Goal: Task Accomplishment & Management: Use online tool/utility

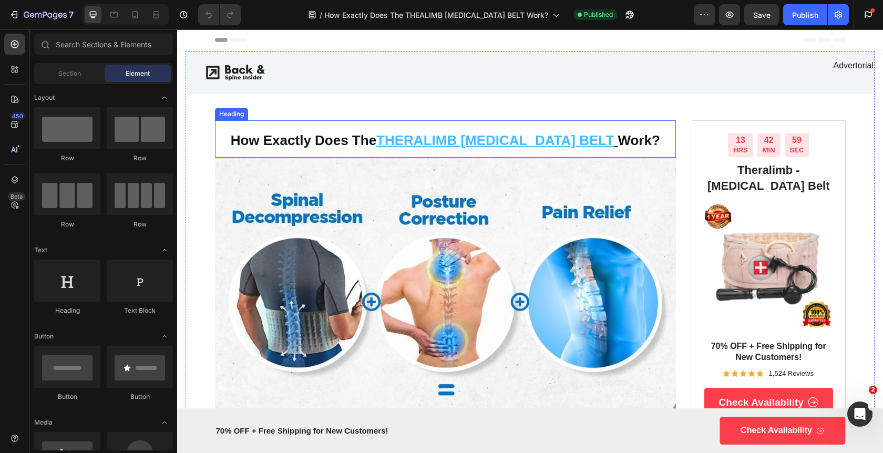
click at [486, 144] on u "THERALIMB LUMBAR BELT" at bounding box center [494, 140] width 237 height 16
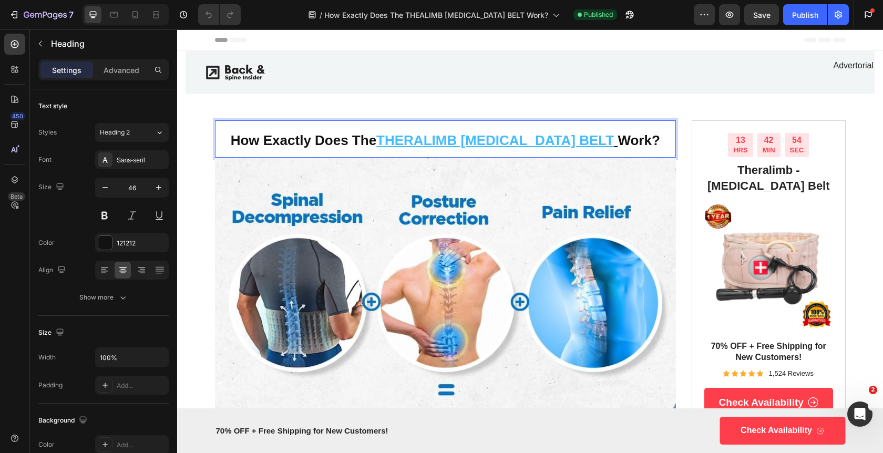
click at [407, 137] on u "THERALIMB LUMBAR BELT" at bounding box center [494, 140] width 237 height 16
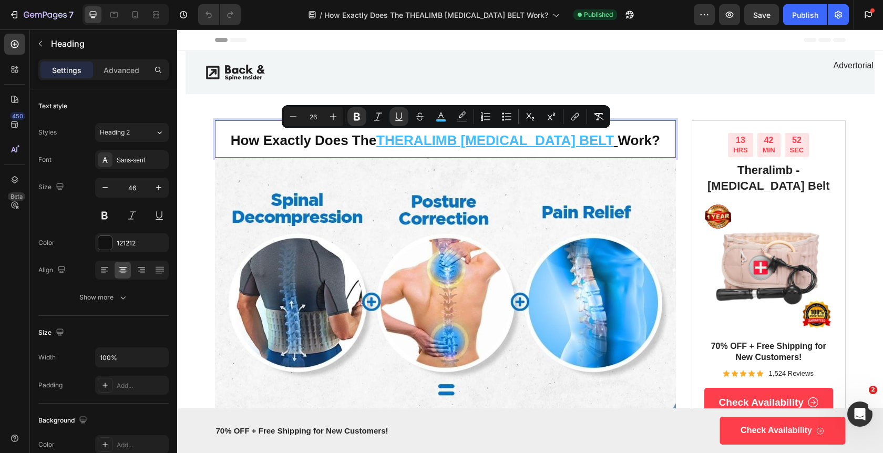
click at [586, 136] on u "THERALIMB LUMBAR BELT" at bounding box center [494, 140] width 237 height 16
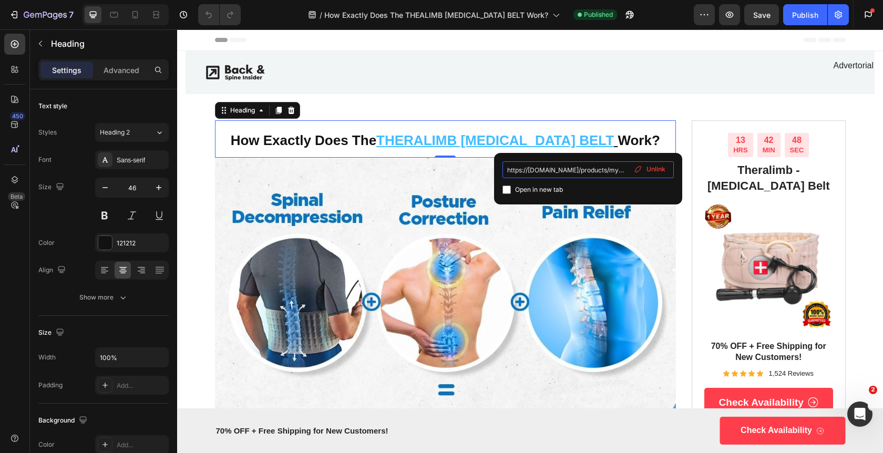
click at [564, 174] on input "https://theralimb.com/products/mylumbar?utm_source={{utm_source}}&utm_medium={{…" at bounding box center [587, 169] width 171 height 17
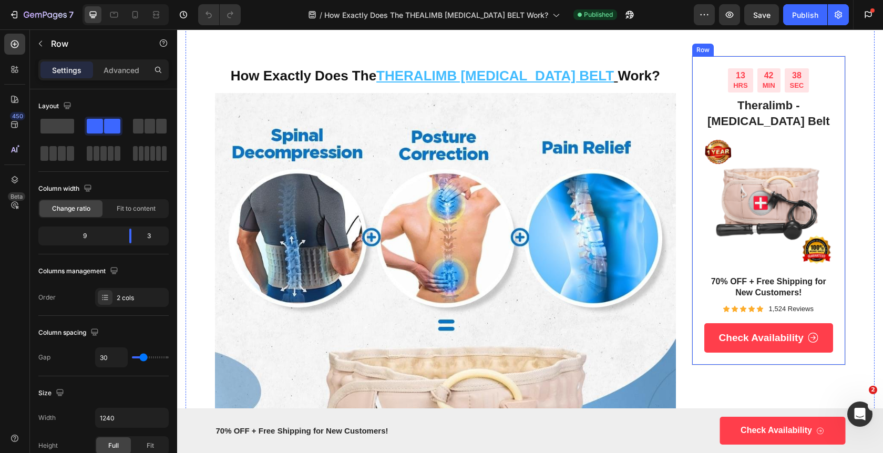
scroll to position [140, 0]
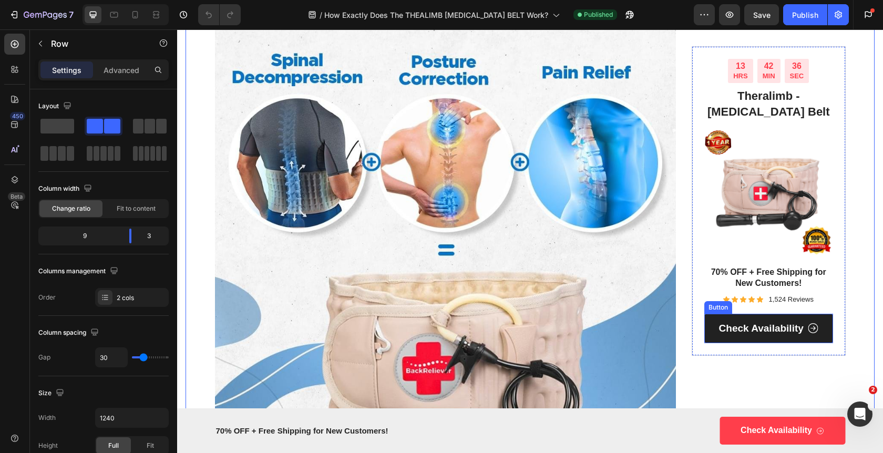
click at [809, 324] on span at bounding box center [812, 328] width 11 height 13
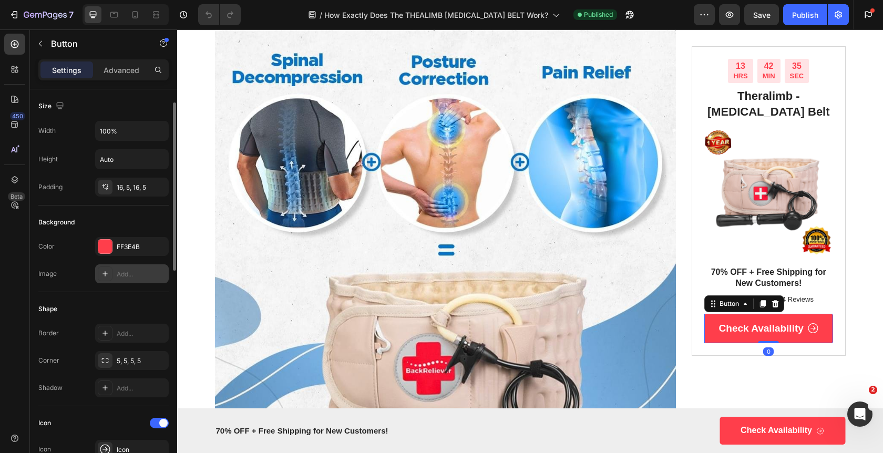
scroll to position [525, 0]
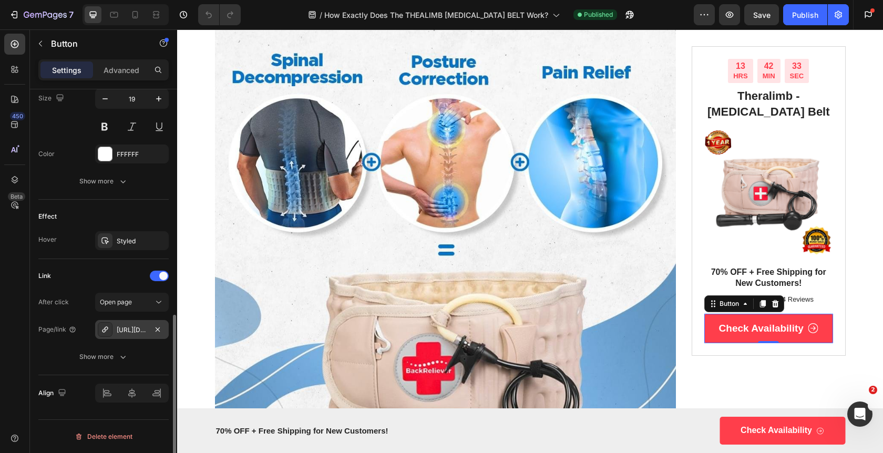
click at [138, 332] on div "[URL][DOMAIN_NAME]" at bounding box center [132, 329] width 30 height 9
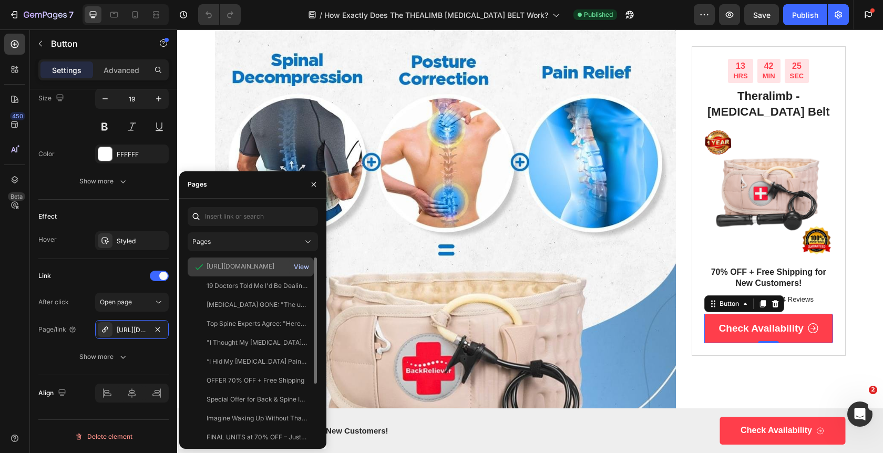
click at [306, 266] on div "View" at bounding box center [301, 266] width 15 height 9
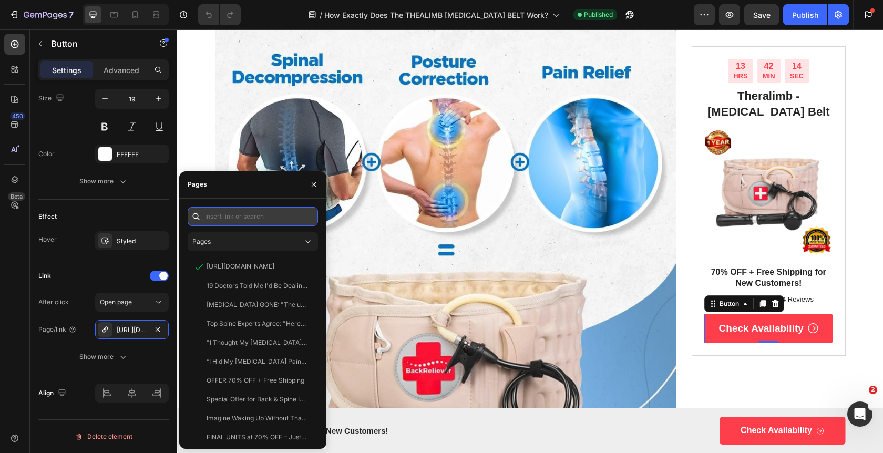
click at [256, 219] on input "text" at bounding box center [253, 216] width 130 height 19
paste input "https://[DOMAIN_NAME]/preview/wH7vO4?utm_source={{utm_source}}&utm_medium={{utm…"
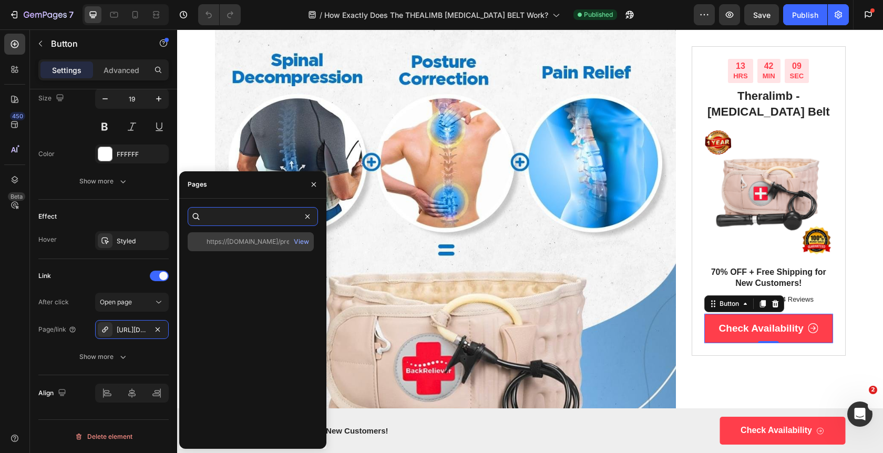
type input "https://[DOMAIN_NAME]/preview/wH7vO4?utm_source={{utm_source}}&utm_medium={{utm…"
click at [250, 241] on div "https://[DOMAIN_NAME]/preview/wH7vO4?utm_source={{utm_source}}&utm_medium={{utm…" at bounding box center [256, 241] width 101 height 9
click at [263, 242] on div "https://[DOMAIN_NAME]/preview/wH7vO4?utm_source={{utm_source}}&utm_medium={{utm…" at bounding box center [256, 240] width 101 height 9
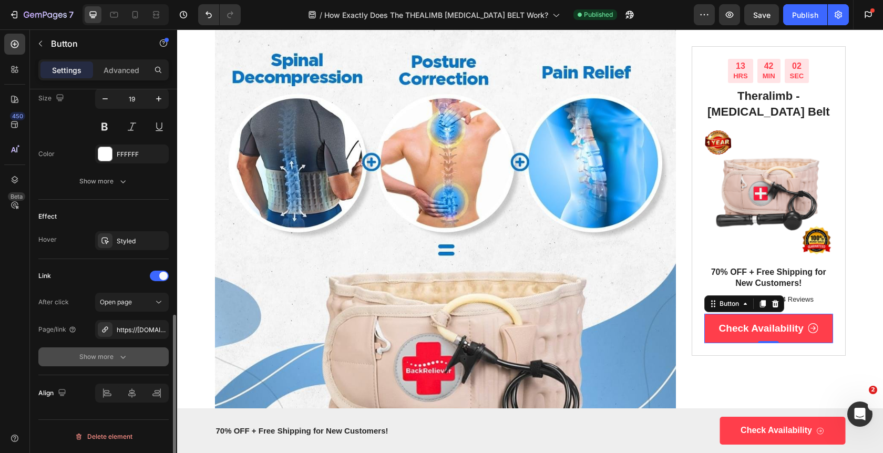
click at [157, 362] on button "Show more" at bounding box center [103, 356] width 130 height 19
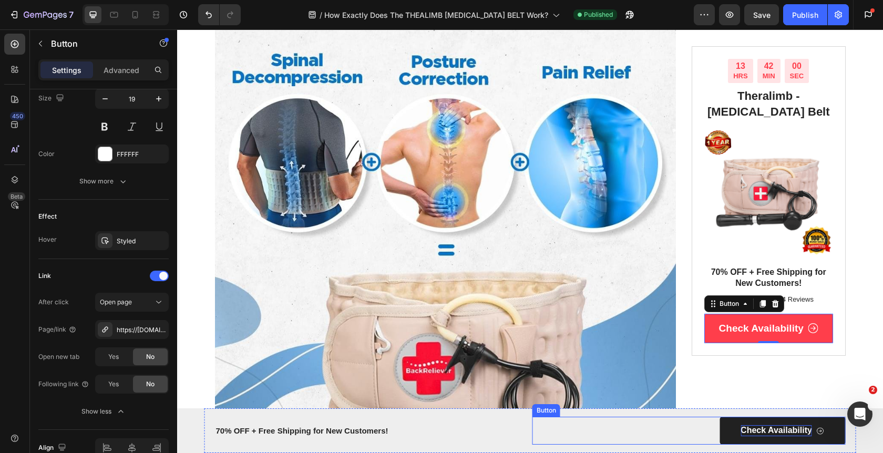
click at [763, 429] on p "Check Availability" at bounding box center [775, 430] width 71 height 11
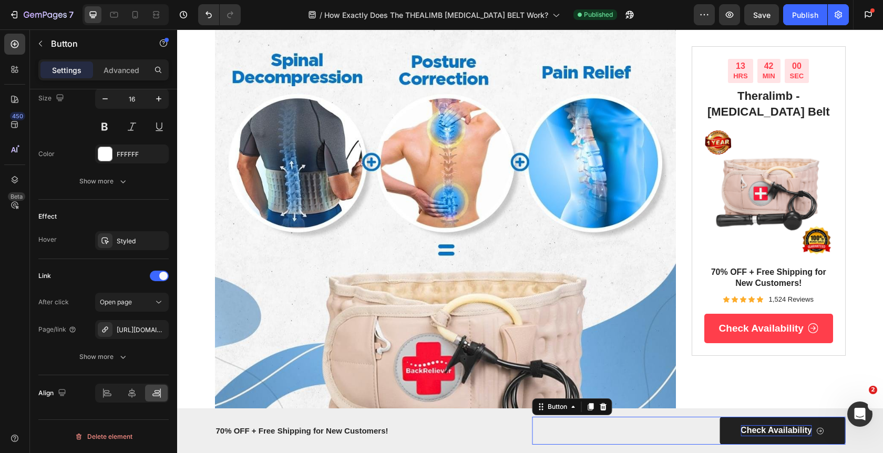
scroll to position [525, 0]
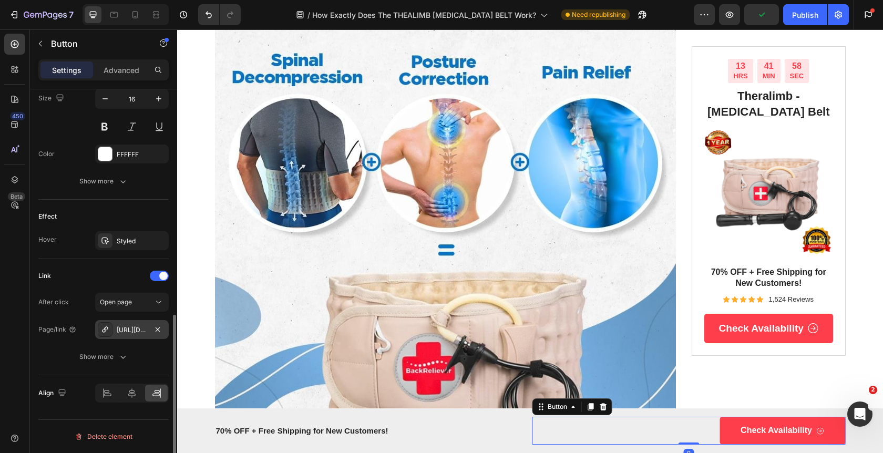
click at [149, 326] on div "[URL][DOMAIN_NAME]" at bounding box center [132, 329] width 74 height 19
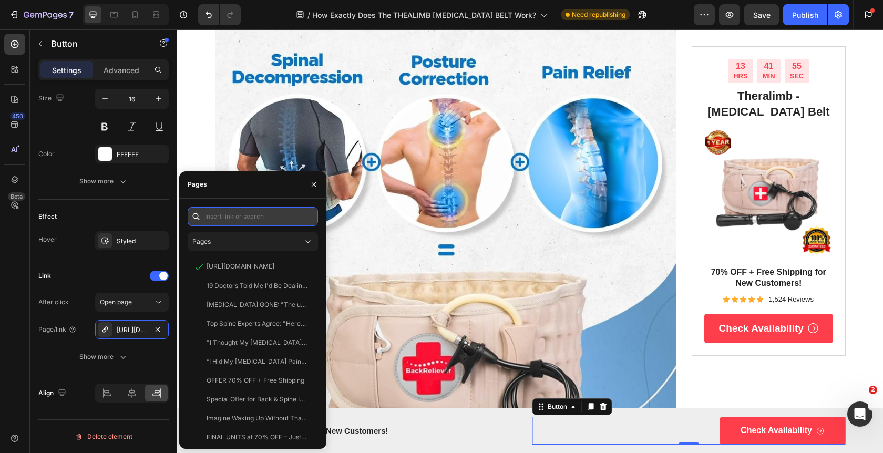
click at [240, 219] on input "text" at bounding box center [253, 216] width 130 height 19
paste input "https://[DOMAIN_NAME]/preview/wH7vO4?utm_source={{utm_source}}&utm_medium={{utm…"
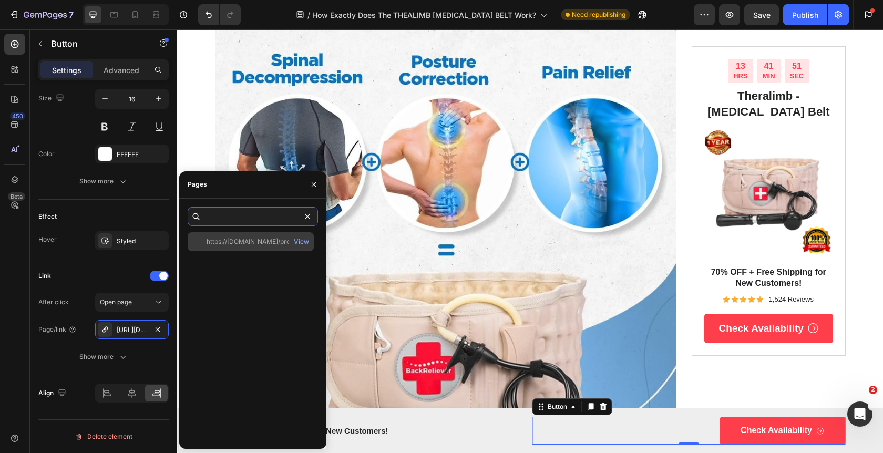
type input "https://[DOMAIN_NAME]/preview/wH7vO4?utm_source={{utm_source}}&utm_medium={{utm…"
click at [254, 243] on div "https://[DOMAIN_NAME]/preview/wH7vO4?utm_source={{utm_source}}&utm_medium={{utm…" at bounding box center [256, 241] width 101 height 9
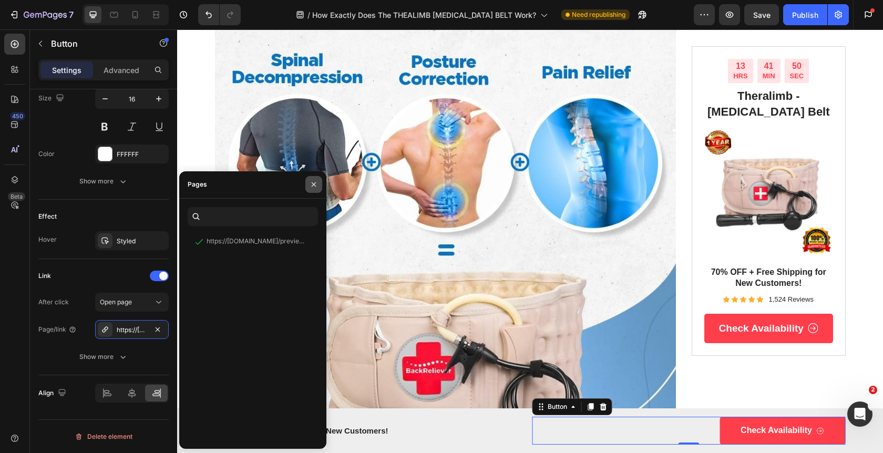
click at [309, 190] on button "button" at bounding box center [313, 184] width 17 height 17
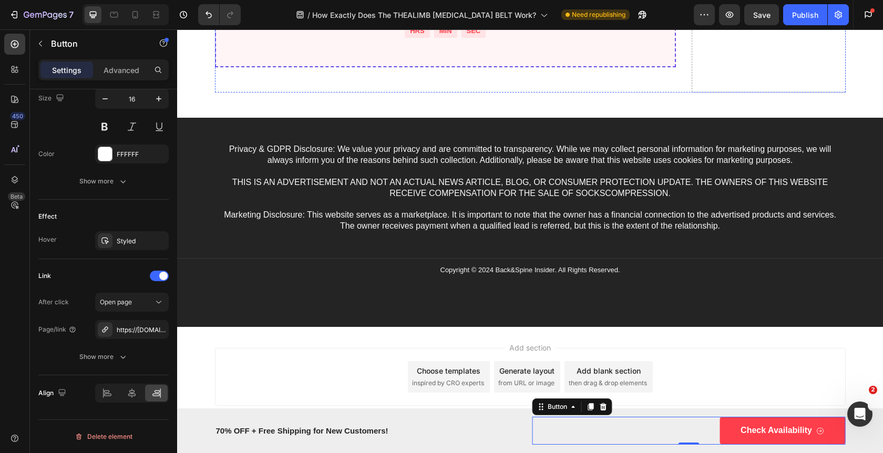
scroll to position [9011, 0]
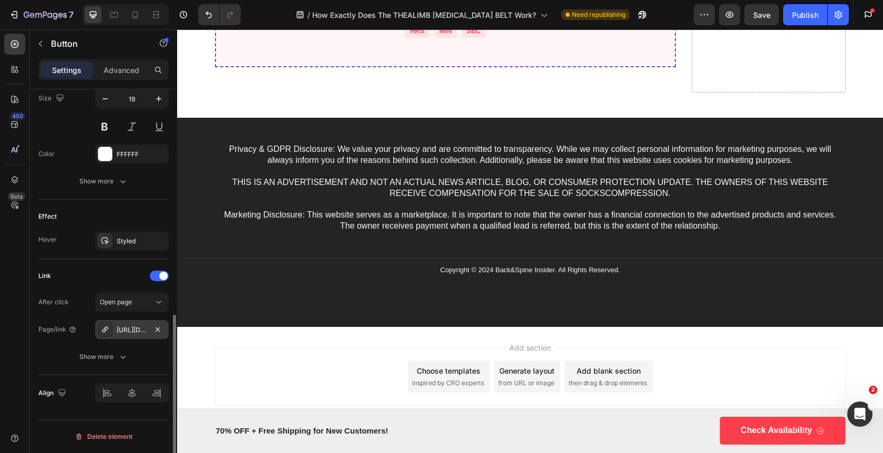
click at [148, 336] on div "[URL][DOMAIN_NAME]" at bounding box center [132, 329] width 74 height 19
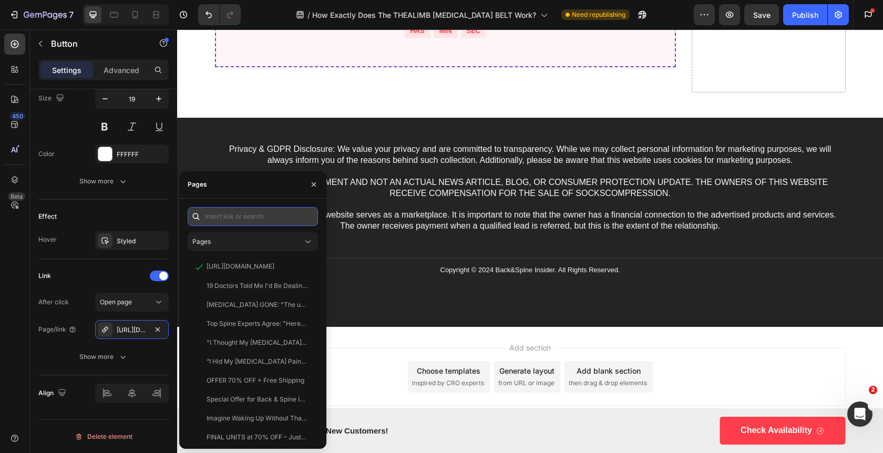
click at [274, 220] on input "text" at bounding box center [253, 216] width 130 height 19
paste input "https://[DOMAIN_NAME]/preview/wH7vO4?utm_source={{utm_source}}&utm_medium={{utm…"
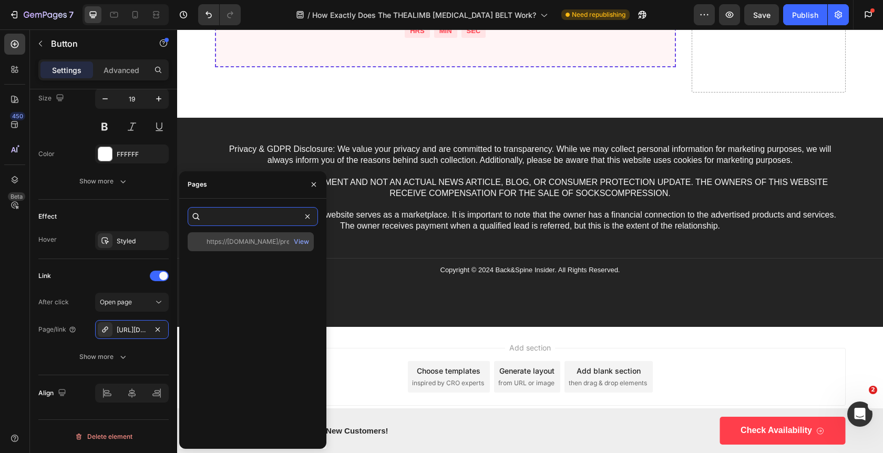
type input "https://[DOMAIN_NAME]/preview/wH7vO4?utm_source={{utm_source}}&utm_medium={{utm…"
click at [260, 238] on div "https://[DOMAIN_NAME]/preview/wH7vO4?utm_source={{utm_source}}&utm_medium={{utm…" at bounding box center [256, 241] width 101 height 9
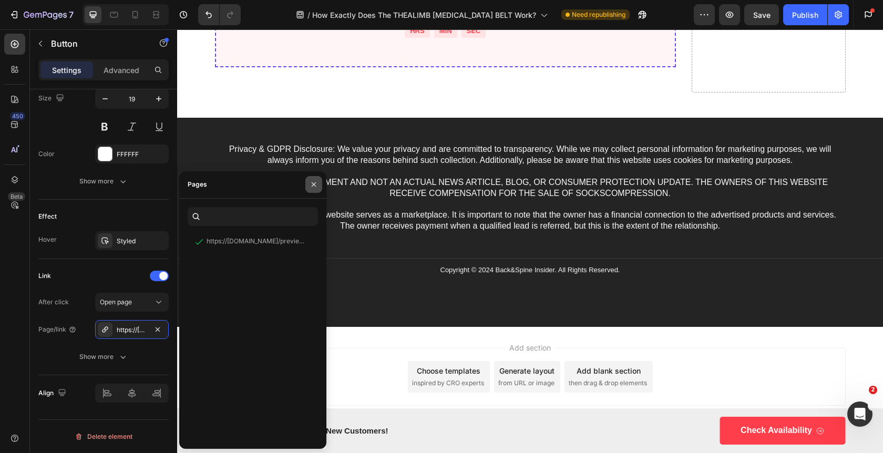
click at [316, 189] on icon "button" at bounding box center [313, 184] width 8 height 8
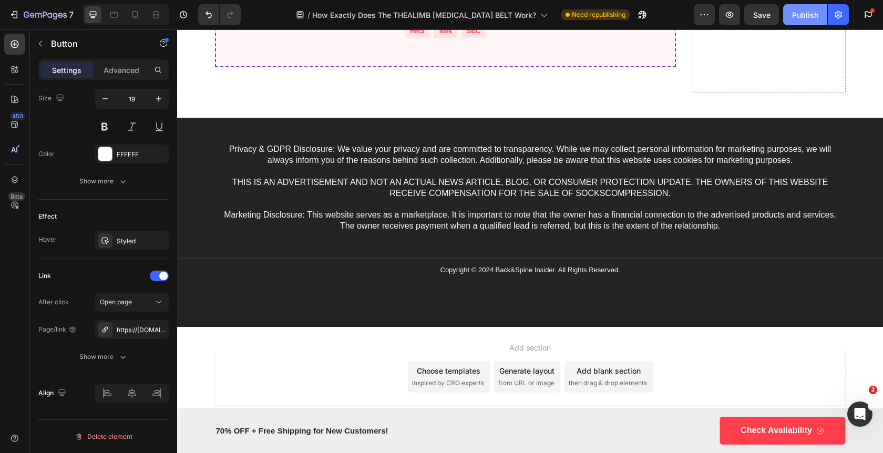
click at [811, 13] on div "Publish" at bounding box center [805, 14] width 26 height 11
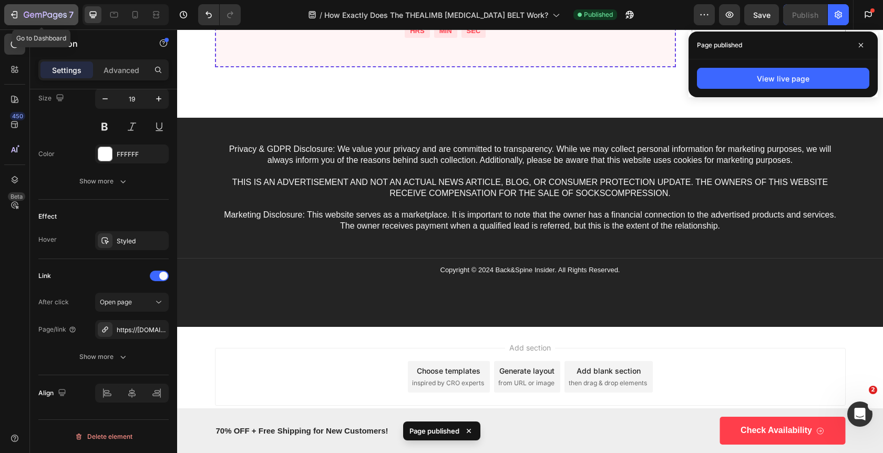
click at [16, 17] on icon "button" at bounding box center [14, 14] width 11 height 11
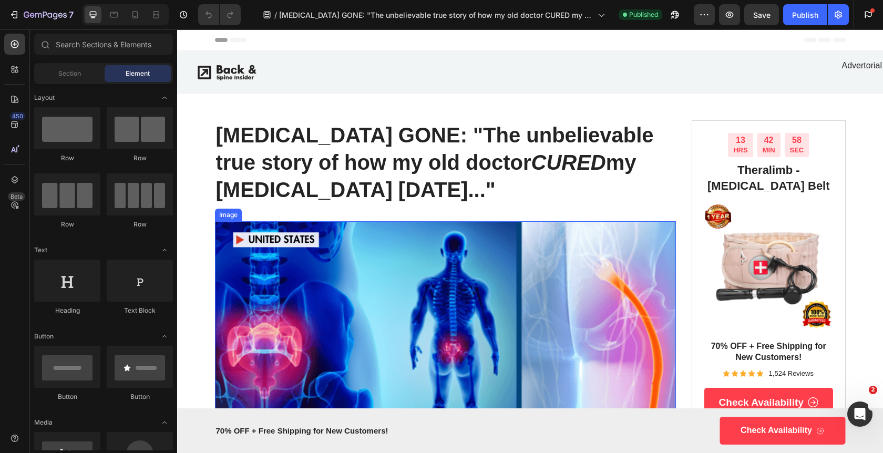
scroll to position [146, 0]
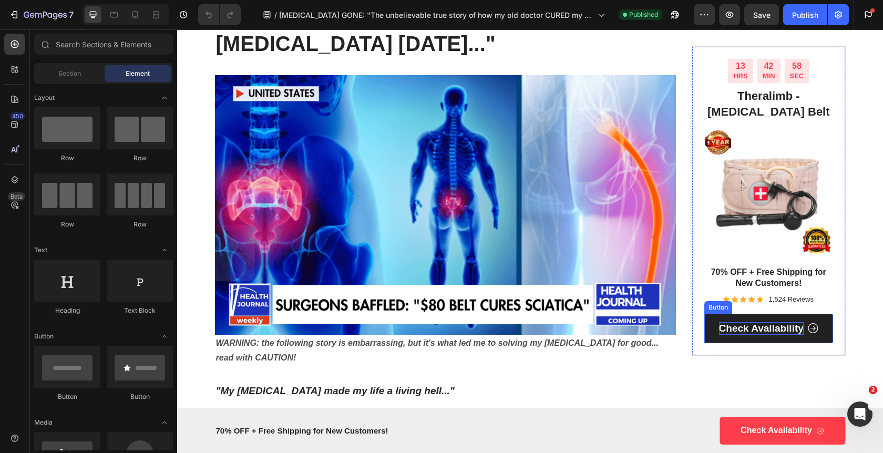
click at [741, 330] on p "Check Availability" at bounding box center [761, 328] width 85 height 13
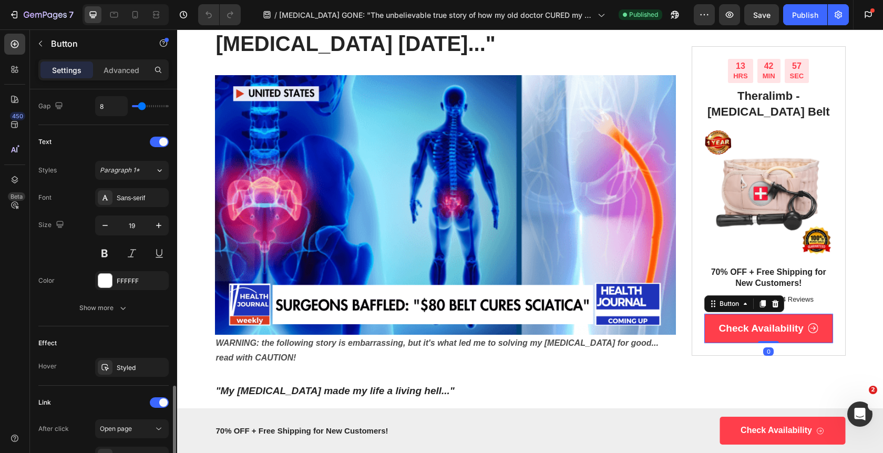
scroll to position [525, 0]
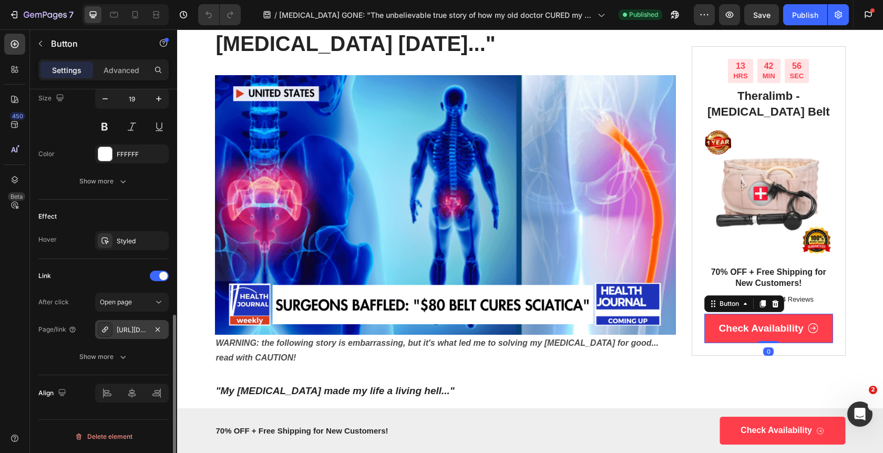
click at [142, 331] on div "[URL][DOMAIN_NAME]" at bounding box center [132, 329] width 30 height 9
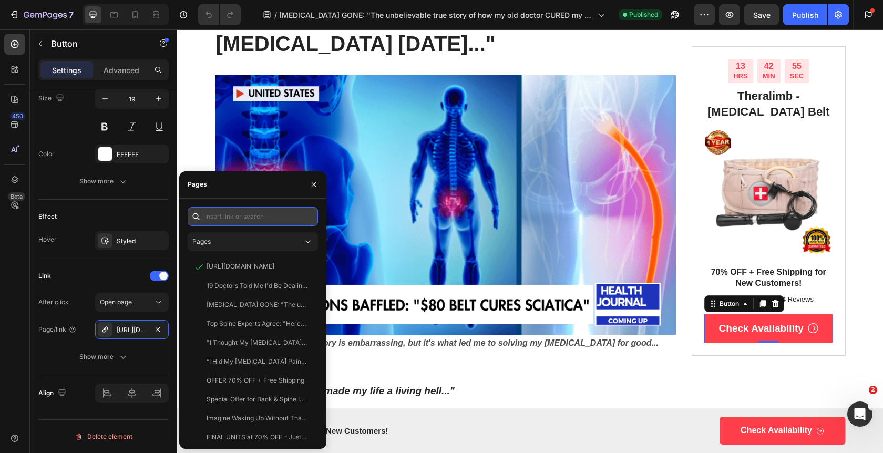
click at [260, 219] on input "text" at bounding box center [253, 216] width 130 height 19
paste input "https://[DOMAIN_NAME]/preview/wH7vO4?utm_source={{utm_source}}&utm_medium={{utm…"
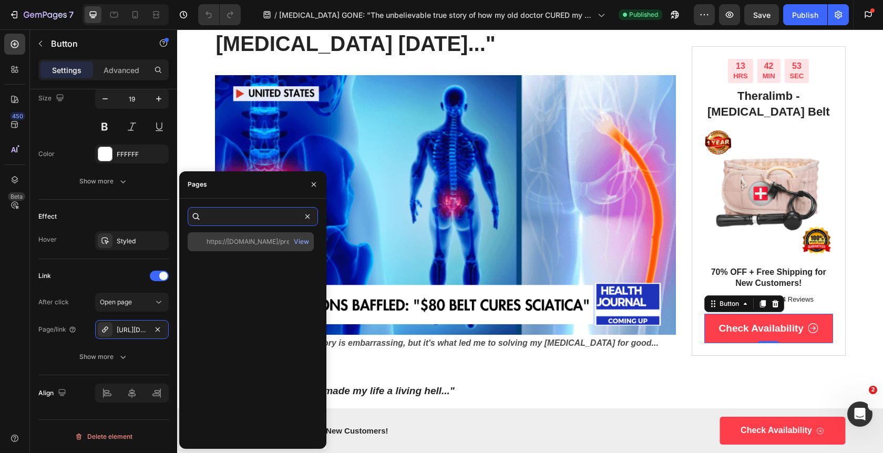
type input "https://[DOMAIN_NAME]/preview/wH7vO4?utm_source={{utm_source}}&utm_medium={{utm…"
click at [257, 237] on div "https://[DOMAIN_NAME]/preview/wH7vO4?utm_source={{utm_source}}&utm_medium={{utm…" at bounding box center [256, 241] width 101 height 9
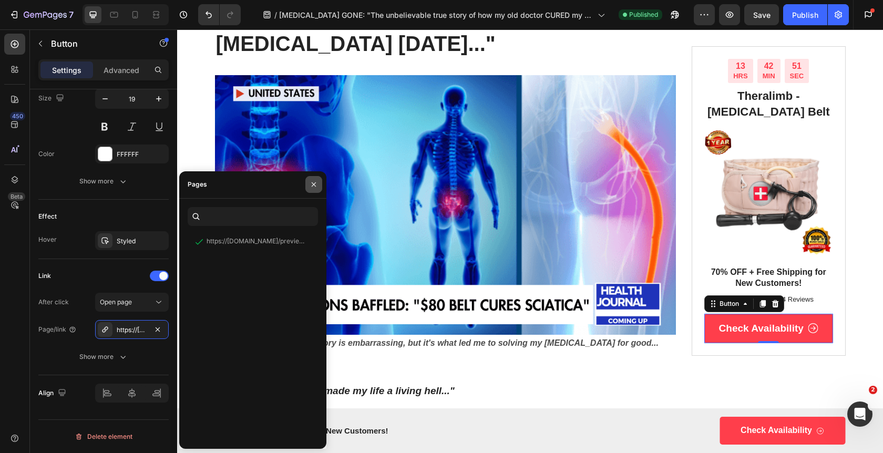
click at [309, 186] on icon "button" at bounding box center [313, 184] width 8 height 8
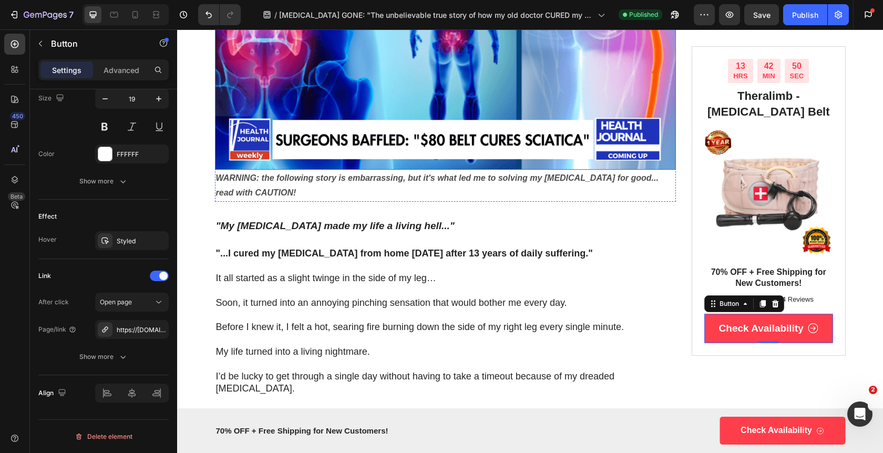
scroll to position [373, 0]
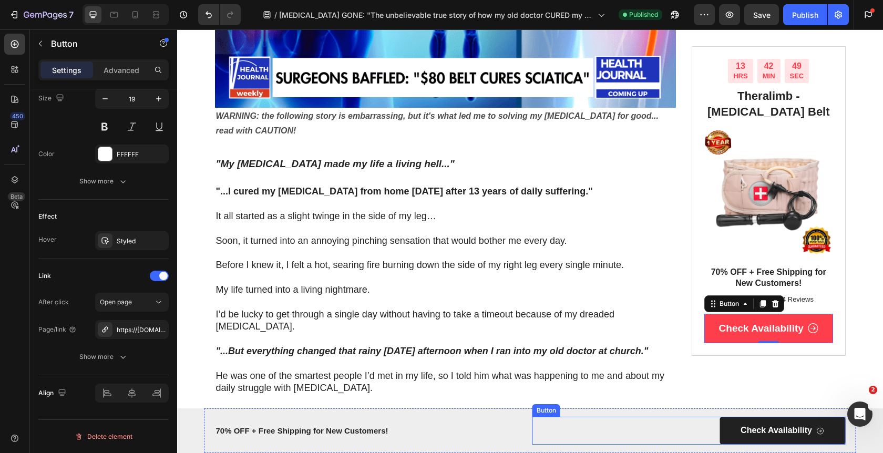
click at [735, 426] on link "Check Availability" at bounding box center [783, 431] width 126 height 28
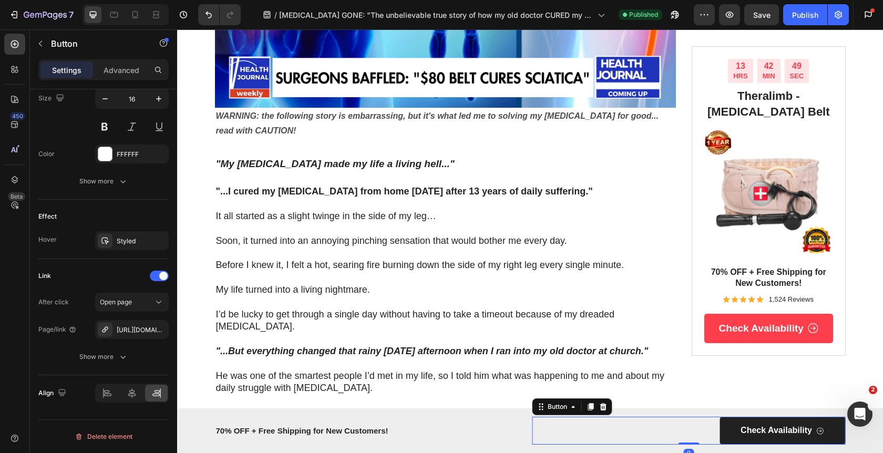
scroll to position [525, 0]
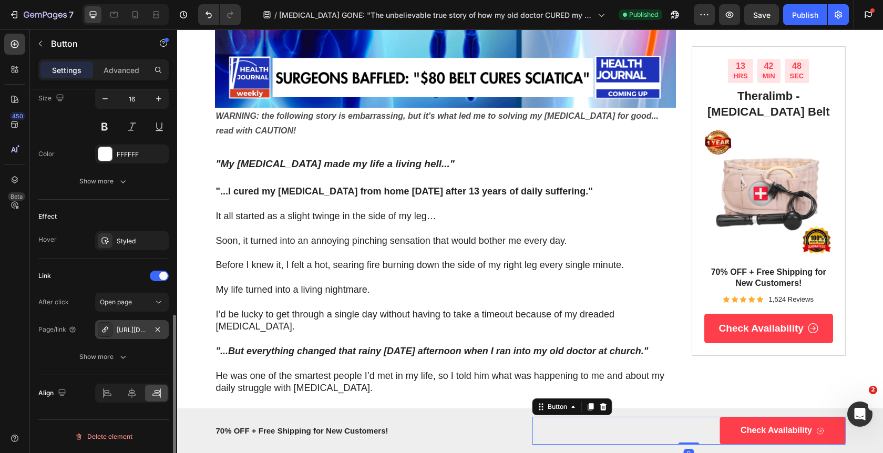
click at [137, 335] on div "[URL][DOMAIN_NAME]" at bounding box center [132, 329] width 74 height 19
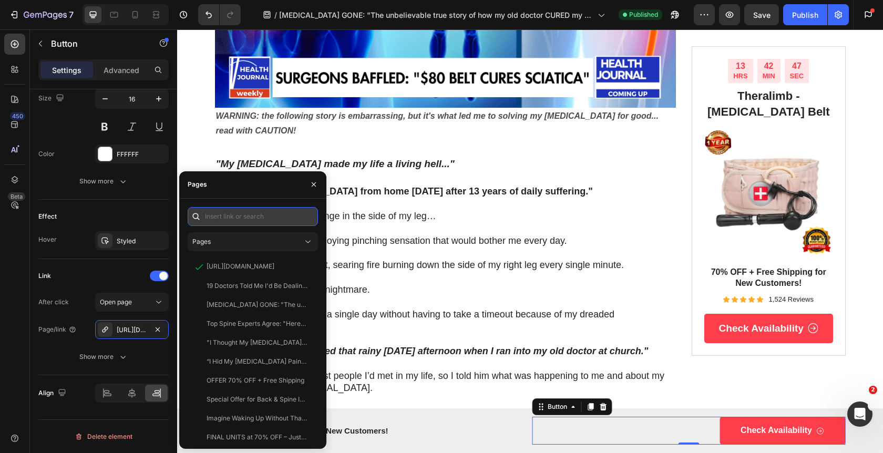
click at [257, 218] on input "text" at bounding box center [253, 216] width 130 height 19
paste input "https://[DOMAIN_NAME]/preview/wH7vO4?utm_source={{utm_source}}&utm_medium={{utm…"
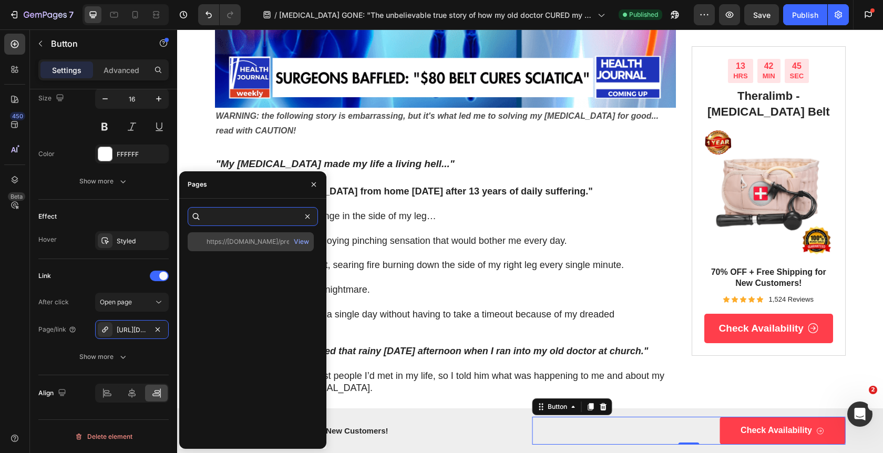
type input "https://[DOMAIN_NAME]/preview/wH7vO4?utm_source={{utm_source}}&utm_medium={{utm…"
click at [250, 241] on div "https://[DOMAIN_NAME]/preview/wH7vO4?utm_source={{utm_source}}&utm_medium={{utm…" at bounding box center [256, 241] width 101 height 9
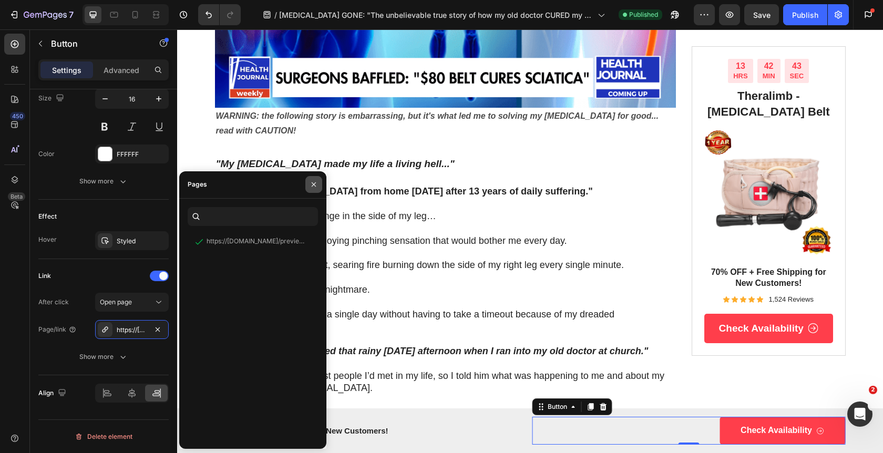
click at [310, 183] on icon "button" at bounding box center [313, 184] width 8 height 8
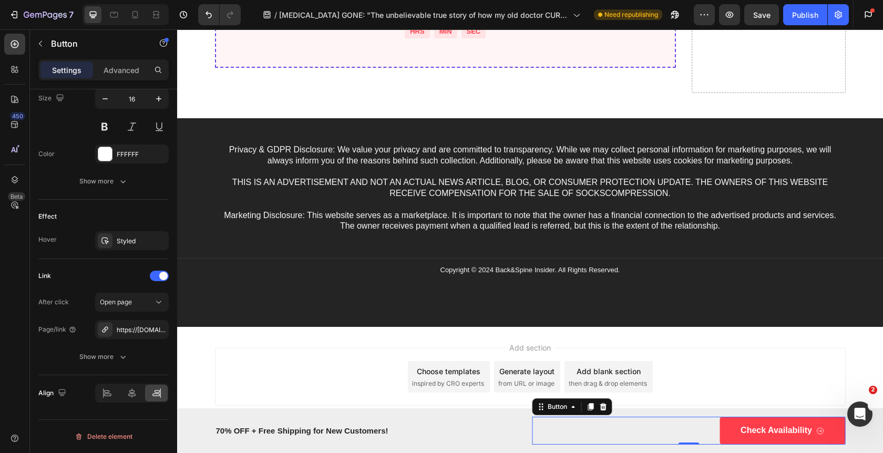
scroll to position [10561, 0]
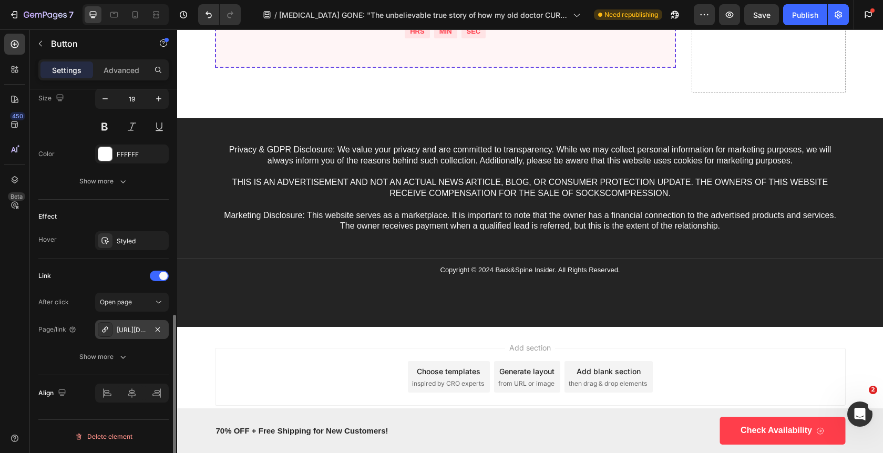
click at [134, 330] on div "[URL][DOMAIN_NAME]" at bounding box center [132, 329] width 30 height 9
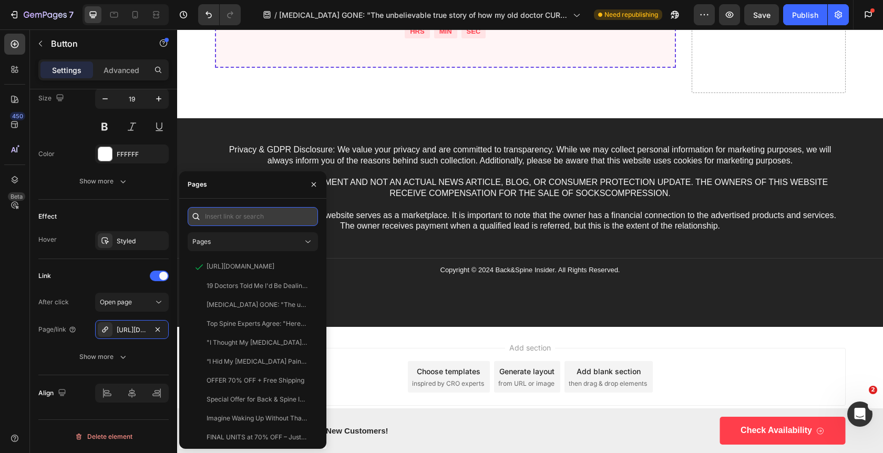
click at [253, 223] on input "text" at bounding box center [253, 216] width 130 height 19
paste input "https://[DOMAIN_NAME]/preview/wH7vO4?utm_source={{utm_source}}&utm_medium={{utm…"
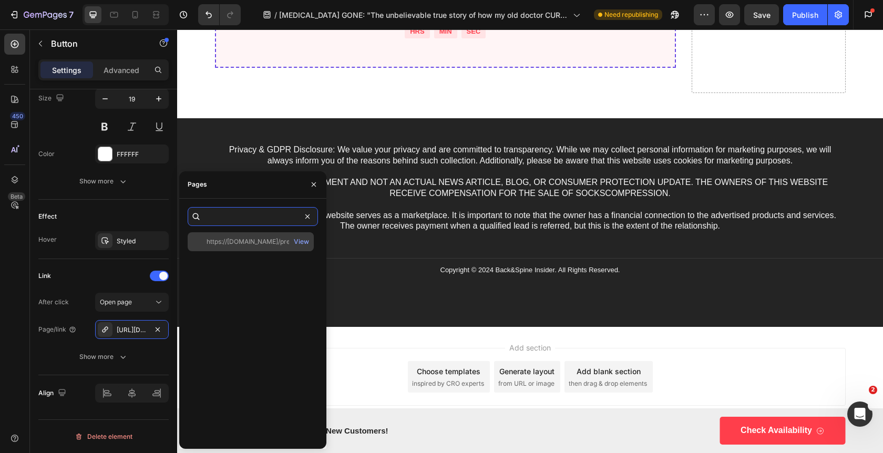
type input "https://[DOMAIN_NAME]/preview/wH7vO4?utm_source={{utm_source}}&utm_medium={{utm…"
click at [250, 242] on div "https://[DOMAIN_NAME]/preview/wH7vO4?utm_source={{utm_source}}&utm_medium={{utm…" at bounding box center [256, 241] width 101 height 9
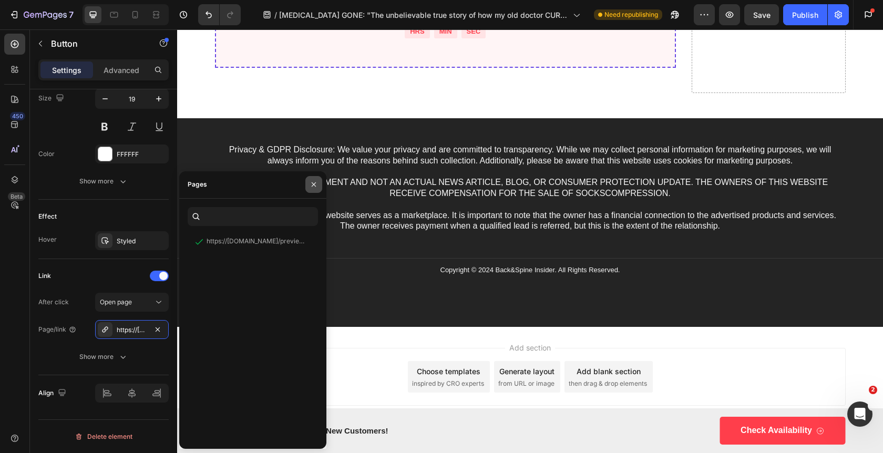
click at [319, 183] on button "button" at bounding box center [313, 184] width 17 height 17
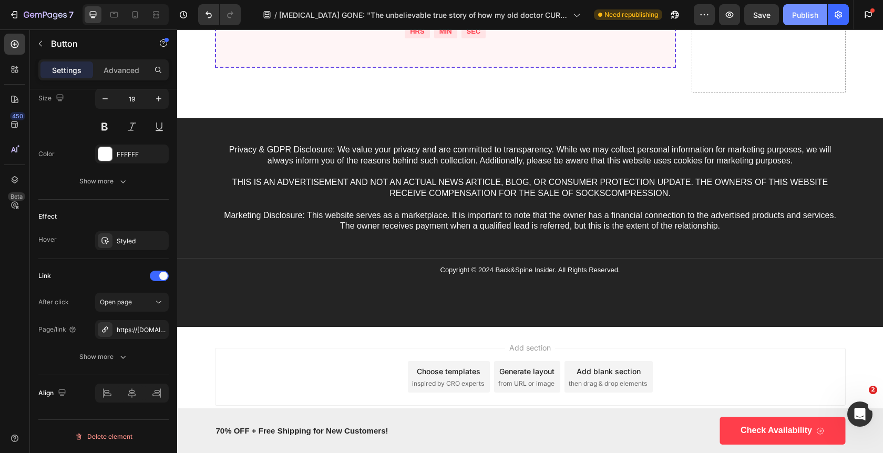
click at [792, 18] on button "Publish" at bounding box center [805, 14] width 44 height 21
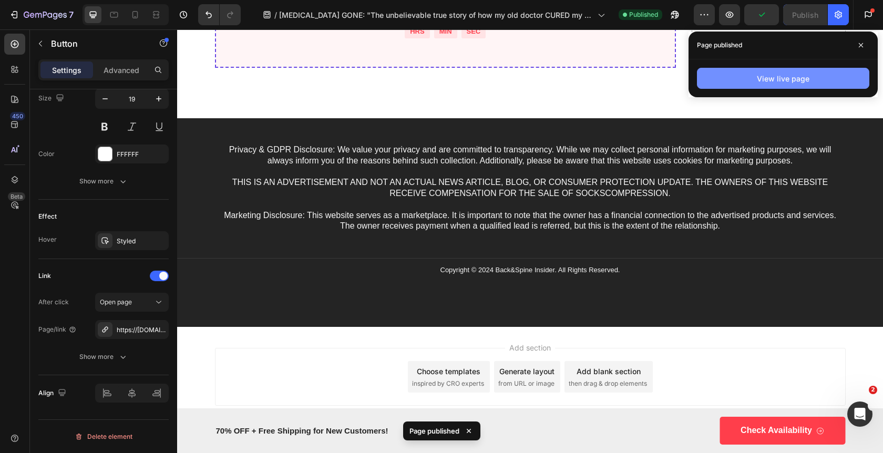
click at [770, 79] on div "View live page" at bounding box center [782, 78] width 53 height 11
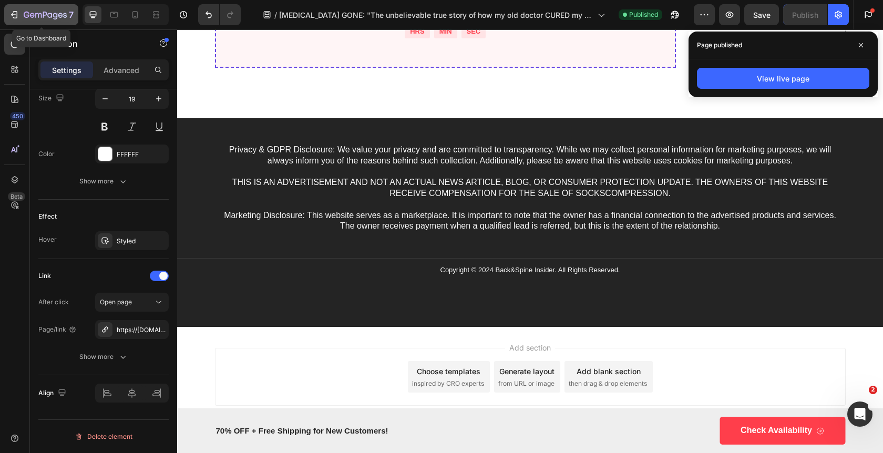
click at [38, 16] on icon "button" at bounding box center [45, 15] width 43 height 9
